Goal: Task Accomplishment & Management: Manage account settings

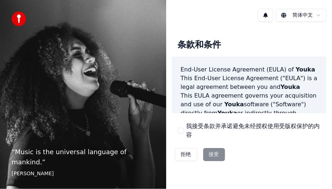
click at [179, 133] on button "我接受条款并承诺避免未经授权使用受版权保护的内容" at bounding box center [181, 131] width 6 height 6
click at [217, 155] on button "接受" at bounding box center [214, 154] width 22 height 13
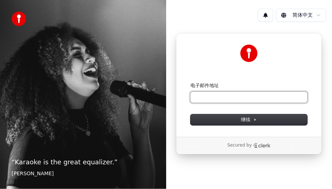
click at [264, 98] on input "电子邮件地址" at bounding box center [249, 97] width 117 height 11
type input "*"
click at [191, 82] on button "submit" at bounding box center [191, 82] width 0 height 0
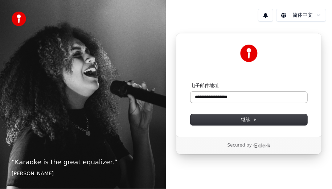
type input "**********"
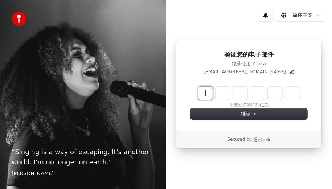
click at [203, 96] on input "Enter verification code" at bounding box center [256, 93] width 116 height 13
type input "******"
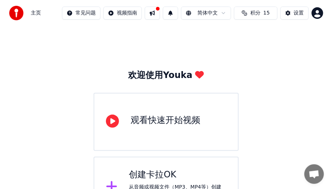
scroll to position [28, 0]
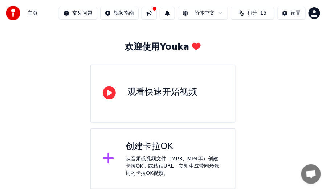
click at [126, 158] on div "从音频或视频文件（MP3、MP4等）创建卡拉OK，或粘贴URL，立即生成带同步歌词的卡拉OK视频。" at bounding box center [175, 166] width 98 height 22
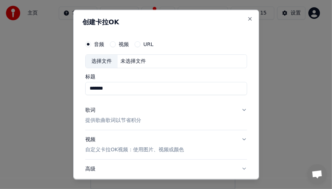
type input "*******"
click at [119, 120] on p "提供歌曲歌词以节省积分" at bounding box center [113, 120] width 56 height 7
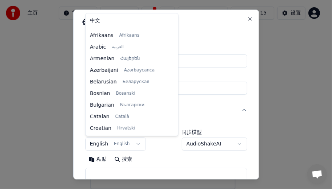
click at [138, 143] on body "**********" at bounding box center [163, 81] width 326 height 218
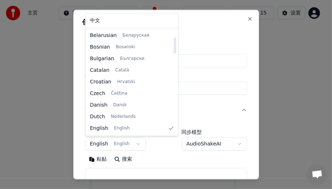
select select "**"
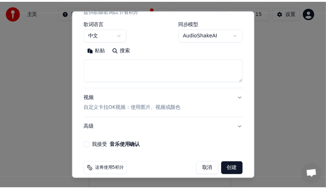
scroll to position [117, 0]
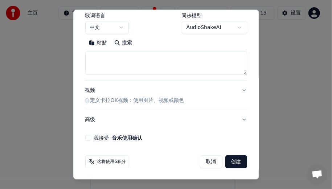
click at [208, 162] on button "取消" at bounding box center [211, 161] width 23 height 13
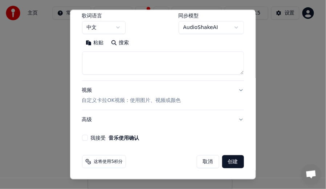
select select
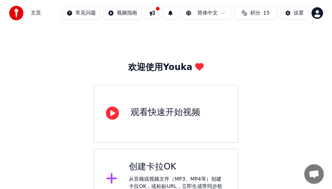
scroll to position [0, 0]
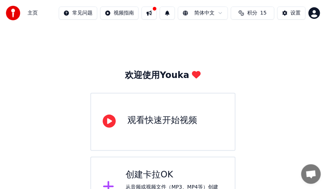
click at [183, 120] on div "观看快速开始视频" at bounding box center [162, 121] width 70 height 12
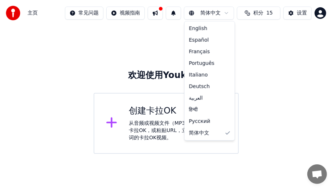
click at [225, 13] on html "主页 常见问题 视频指南 简体中文 积分 15 设置 欢迎使用Youka 创建卡拉OK 从音频或视频文件（MP3、MP4等）创建卡拉OK，或粘贴URL，立即生…" at bounding box center [166, 77] width 332 height 154
click at [329, 99] on html "主页 常见问题 视频指南 简体中文 积分 15 设置 欢迎使用Youka 创建卡拉OK 从音频或视频文件（MP3、MP4等）创建卡拉OK，或粘贴URL，立即生…" at bounding box center [166, 77] width 332 height 154
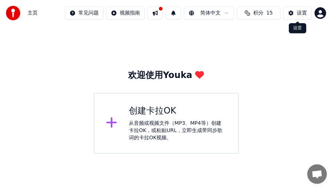
click at [297, 13] on button "设置" at bounding box center [298, 13] width 28 height 13
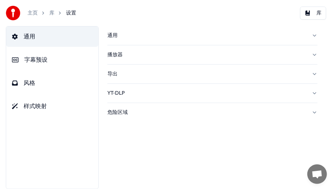
click at [120, 55] on div "播放器" at bounding box center [207, 54] width 199 height 7
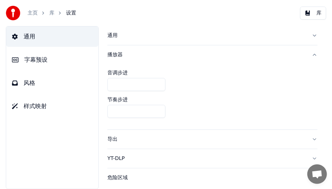
click at [120, 55] on div "播放器" at bounding box center [207, 54] width 199 height 7
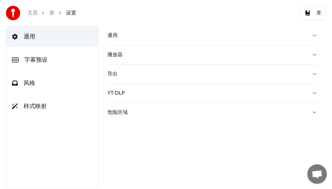
click at [120, 55] on div "播放器" at bounding box center [207, 54] width 199 height 7
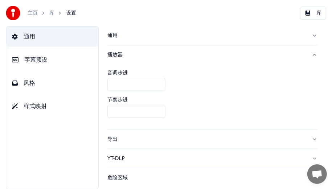
drag, startPoint x: 14, startPoint y: 135, endPoint x: 19, endPoint y: 124, distance: 12.4
click at [14, 134] on div "通用 字幕预设 风格 样式映射" at bounding box center [52, 107] width 93 height 163
click at [36, 82] on button "风格" at bounding box center [52, 83] width 92 height 20
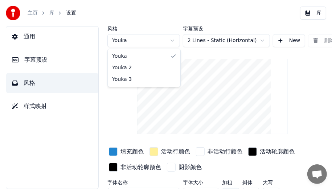
click at [177, 40] on html "主页 库 设置 库 通用 字幕预设 风格 样式映射 风格 Youka 字幕预设 2 Lines - Static (Horizontal) New 删除 重置…" at bounding box center [166, 94] width 332 height 189
click at [305, 86] on div "风格 Youka 字幕预设 2 Lines - Static (Horizontal) New 删除 重置 保存 填充颜色 活动行颜色 非活动行颜色 活动轮廓…" at bounding box center [213, 128] width 210 height 205
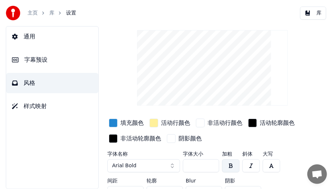
scroll to position [47, 0]
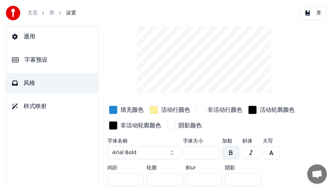
click at [27, 109] on span "样式映射" at bounding box center [35, 106] width 23 height 9
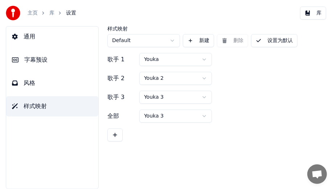
click at [33, 33] on span "通用" at bounding box center [30, 36] width 12 height 9
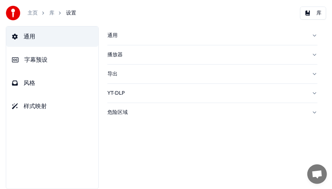
click at [35, 12] on link "主页" at bounding box center [33, 12] width 10 height 7
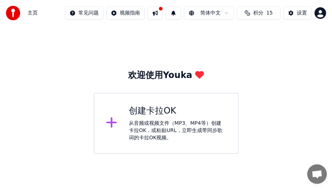
click at [159, 13] on button at bounding box center [155, 13] width 15 height 13
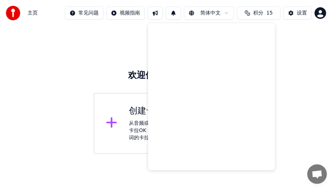
click at [74, 17] on html "主页 常见问题 视频指南 简体中文 积分 15 设置 欢迎使用Youka 创建卡拉OK 从音频或视频文件（MP3、MP4等）创建卡拉OK，或粘贴URL，立即生…" at bounding box center [166, 77] width 332 height 154
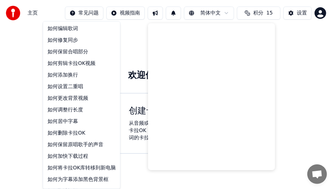
click at [22, 112] on html "主页 常见问题 视频指南 简体中文 积分 15 设置 欢迎使用Youka 创建卡拉OK 从音频或视频文件（MP3、MP4等）创建卡拉OK，或粘贴URL，立即生…" at bounding box center [166, 77] width 332 height 154
